Goal: Register for event/course

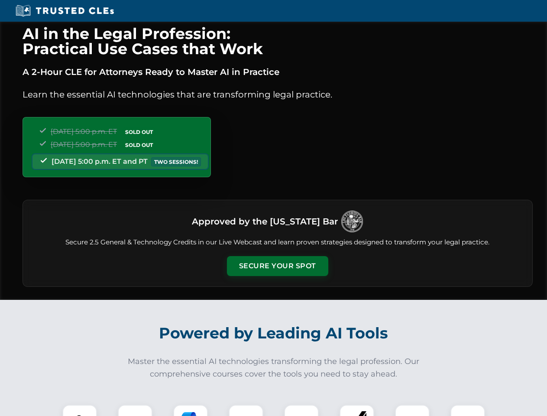
click at [277, 266] on button "Secure Your Spot" at bounding box center [277, 266] width 101 height 20
click at [80, 410] on img at bounding box center [79, 421] width 25 height 25
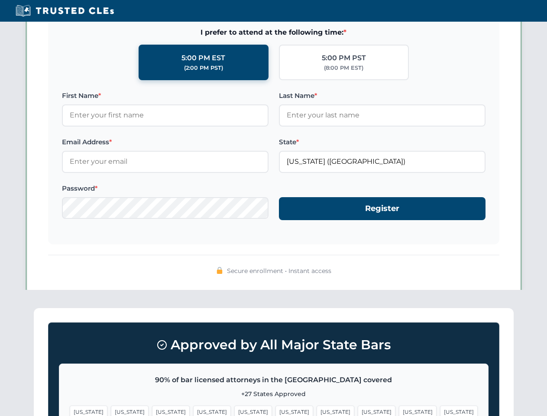
click at [317, 410] on span "[US_STATE]" at bounding box center [336, 411] width 38 height 13
click at [399, 410] on span "[US_STATE]" at bounding box center [418, 411] width 38 height 13
